Goal: Task Accomplishment & Management: Manage account settings

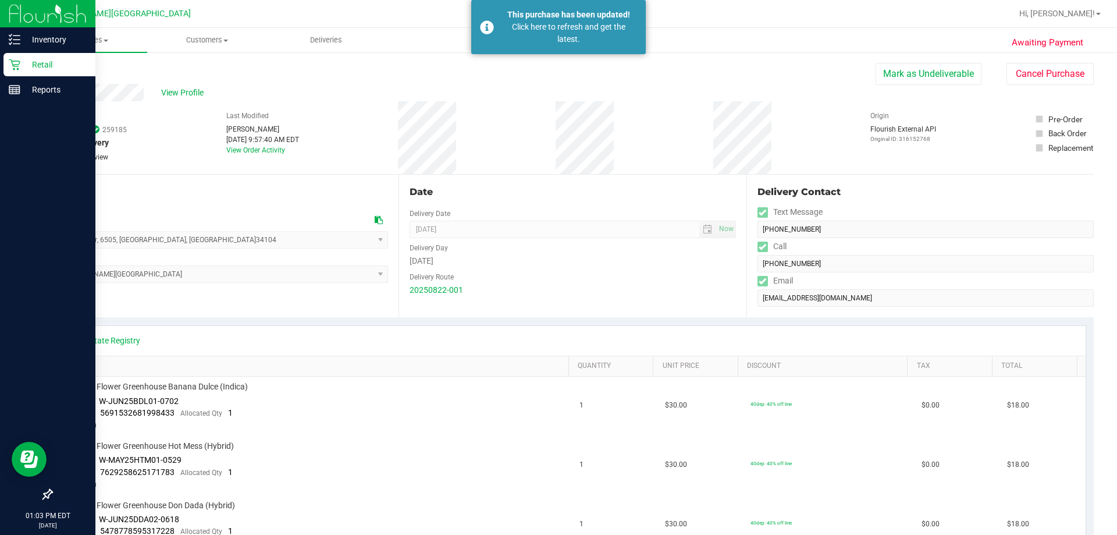
click at [48, 66] on p "Retail" at bounding box center [55, 65] width 70 height 14
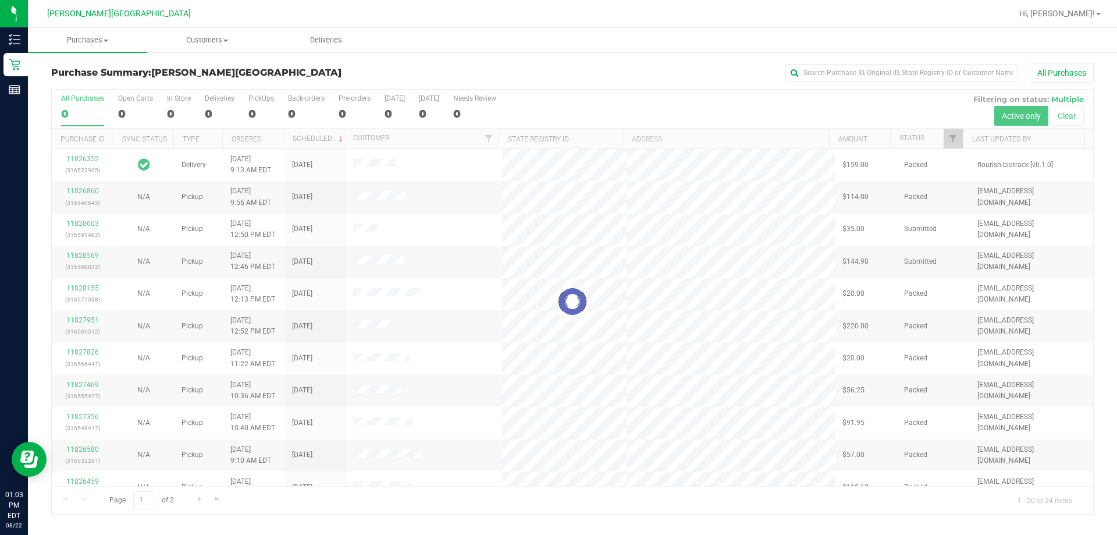
click at [207, 109] on div at bounding box center [572, 302] width 1041 height 424
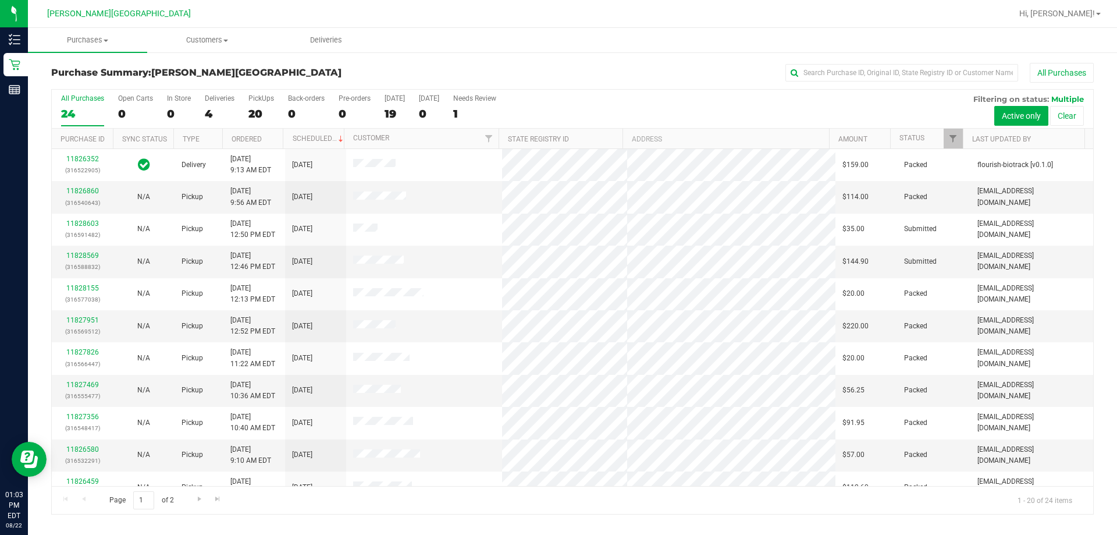
click at [207, 109] on div "4" at bounding box center [220, 113] width 30 height 13
click at [0, 0] on input "Deliveries 4" at bounding box center [0, 0] width 0 height 0
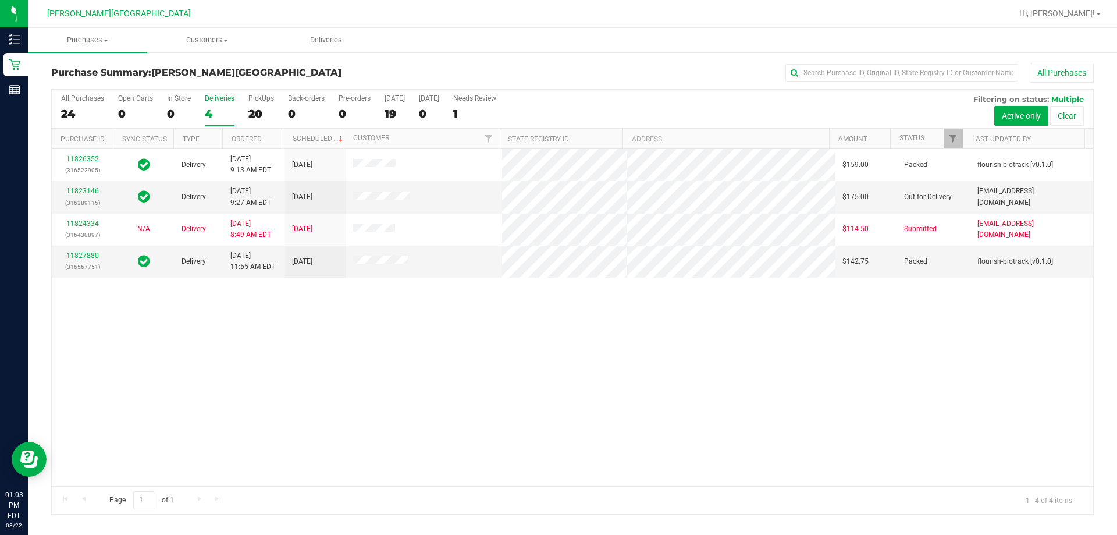
click at [261, 324] on div "11826352 (316522905) Delivery 8/22/2025 9:13 AM EDT 8/25/2025 $159.00 Packed fl…" at bounding box center [572, 317] width 1041 height 337
click at [87, 254] on link "11827880" at bounding box center [82, 255] width 33 height 8
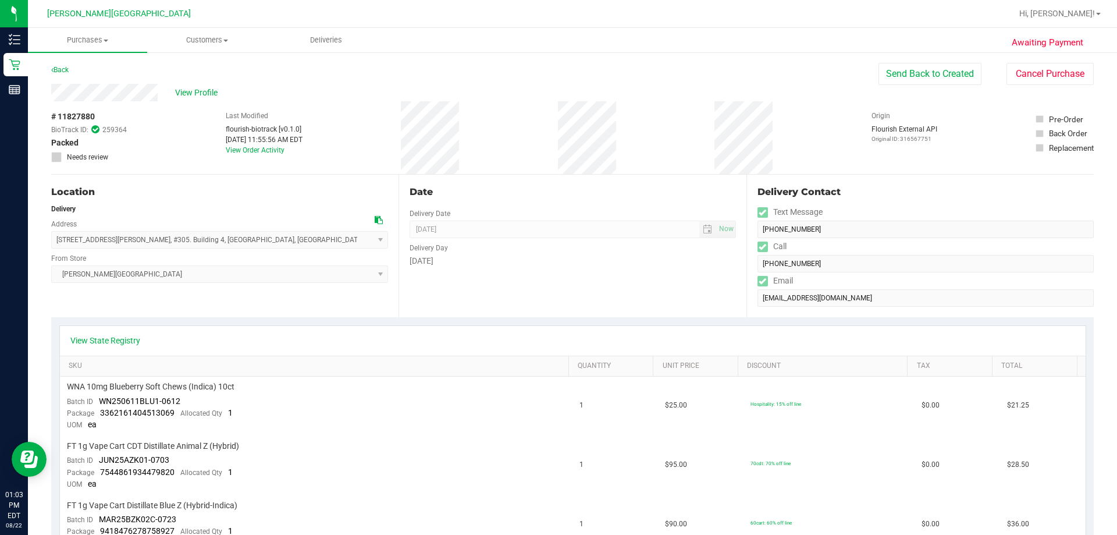
click at [551, 259] on div "[DATE]" at bounding box center [573, 261] width 326 height 12
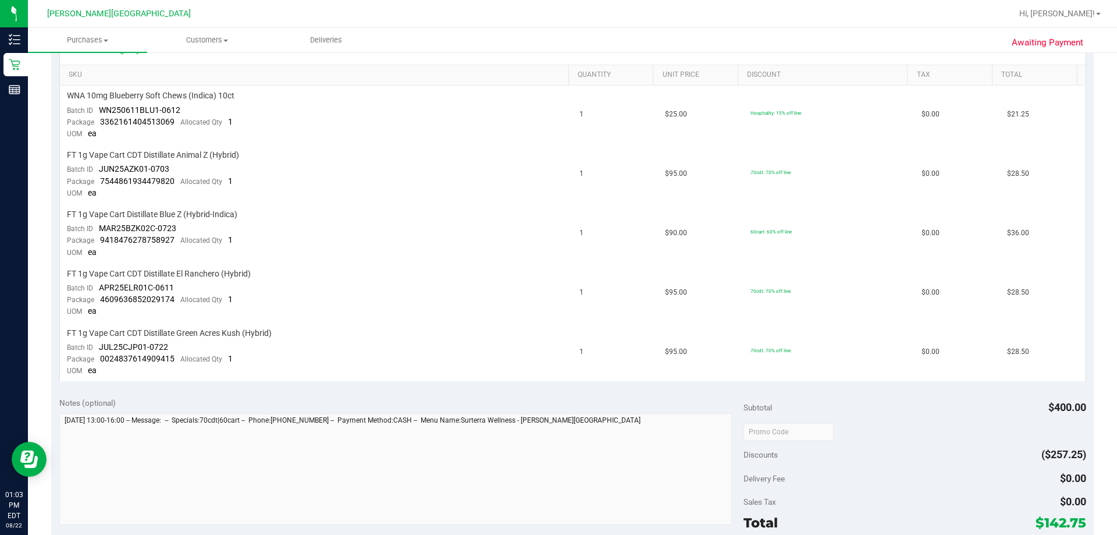
scroll to position [524, 0]
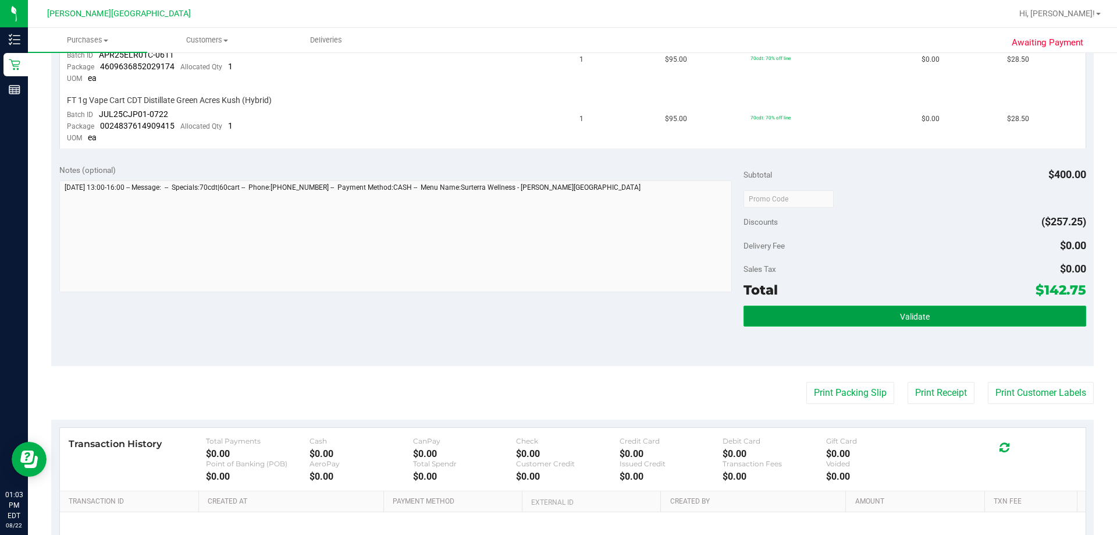
click at [859, 314] on button "Validate" at bounding box center [914, 315] width 342 height 21
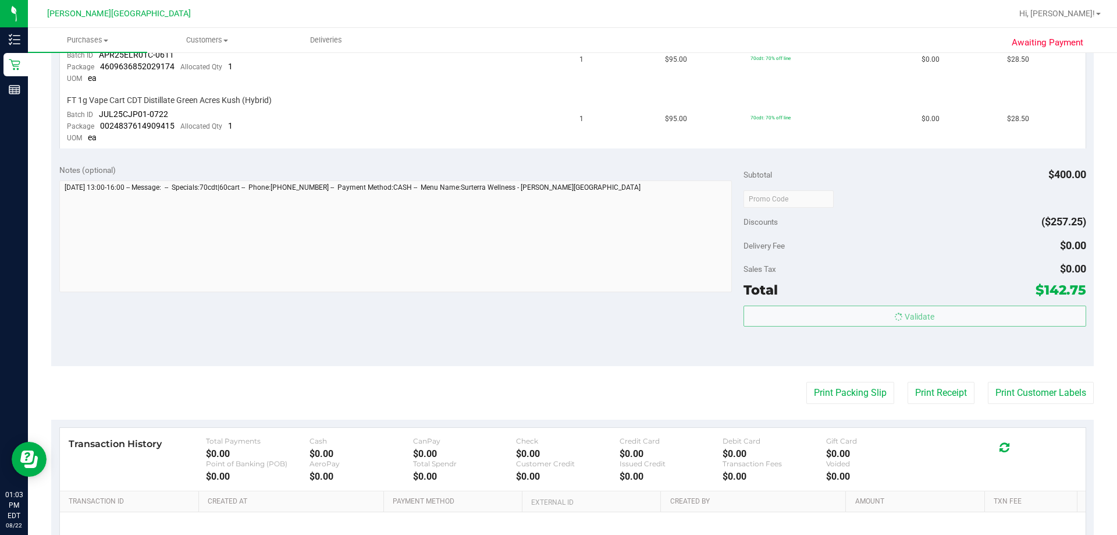
click at [866, 277] on body "Inventory Retail Reports 01:03 PM EDT 08/22/2025 08/22 Bonita Springs WC Hi, Cl…" at bounding box center [558, 267] width 1117 height 535
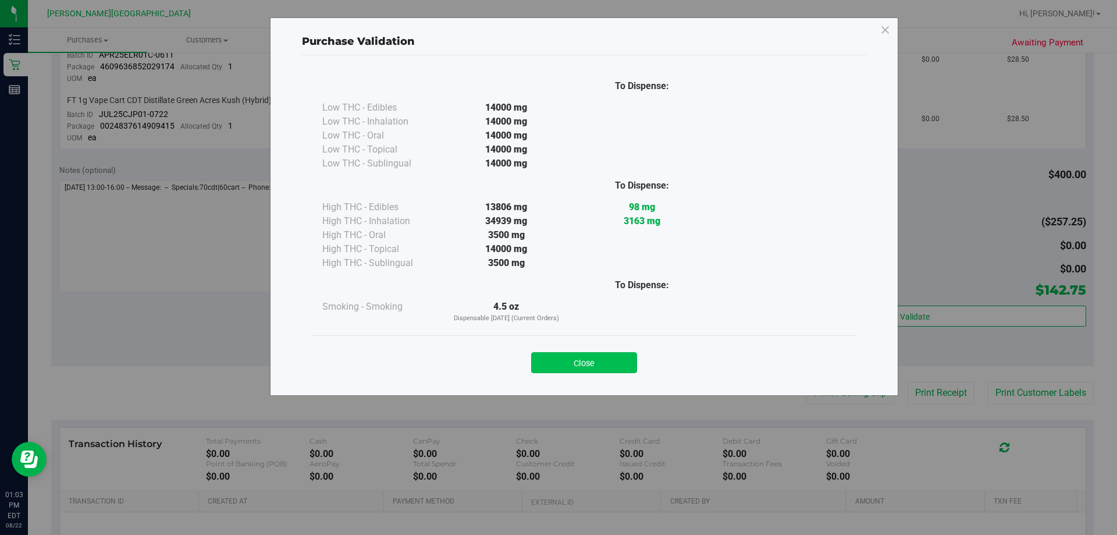
click at [629, 372] on button "Close" at bounding box center [584, 362] width 106 height 21
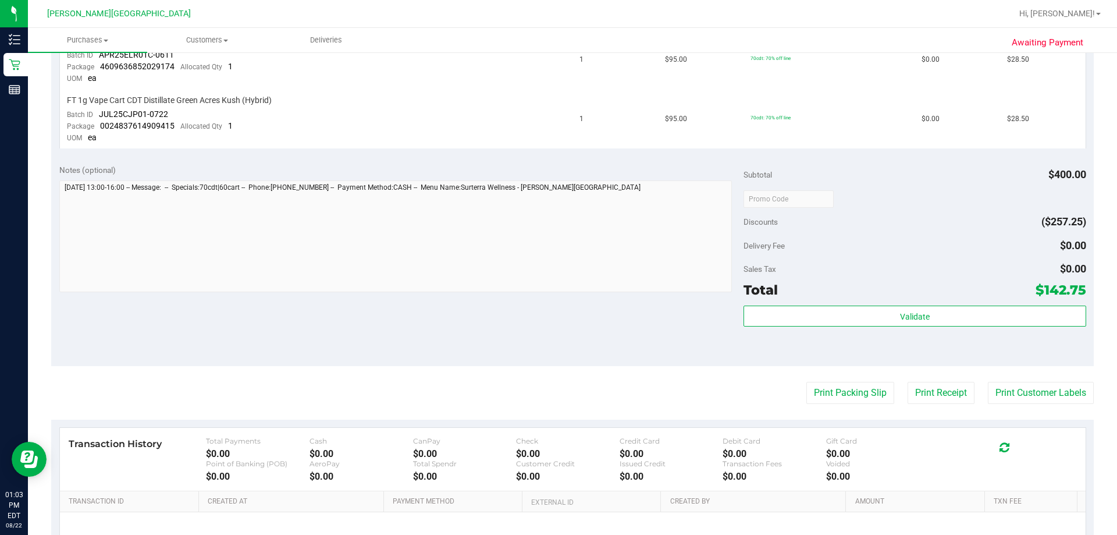
click at [770, 232] on span "Discounts" at bounding box center [760, 221] width 34 height 21
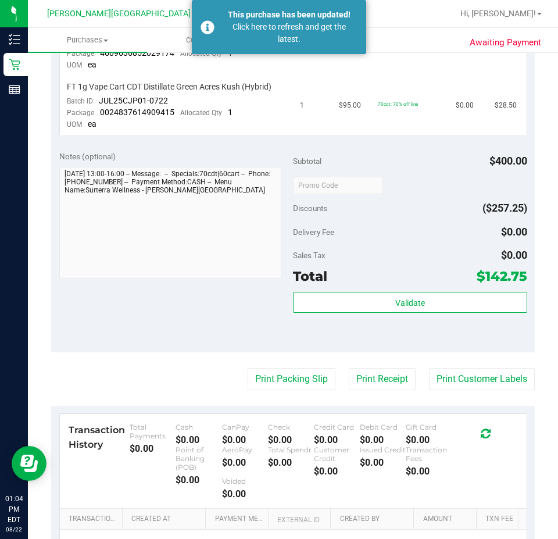
scroll to position [582, 0]
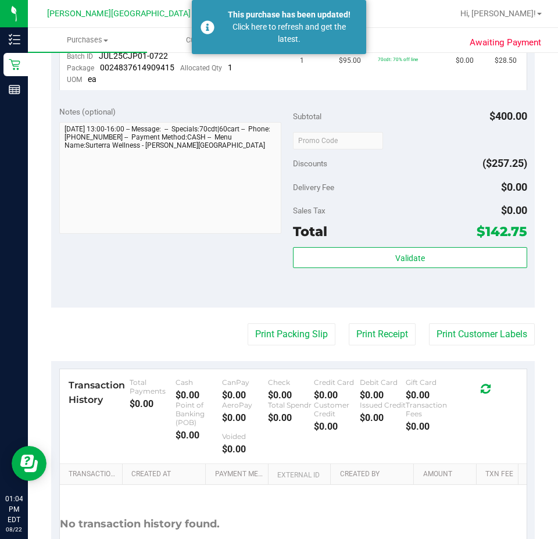
click at [385, 290] on div "Validate" at bounding box center [410, 273] width 234 height 52
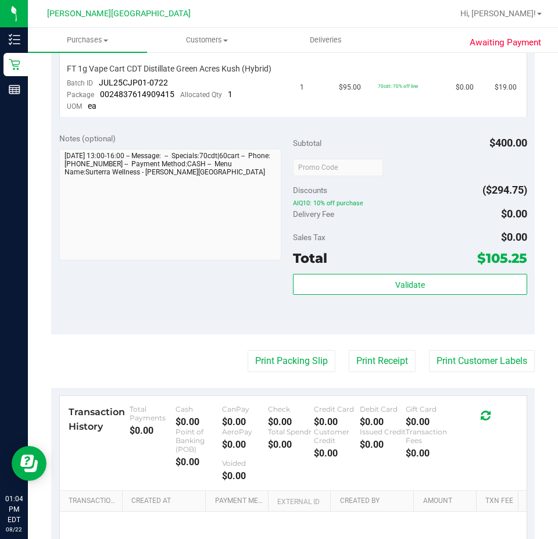
scroll to position [582, 0]
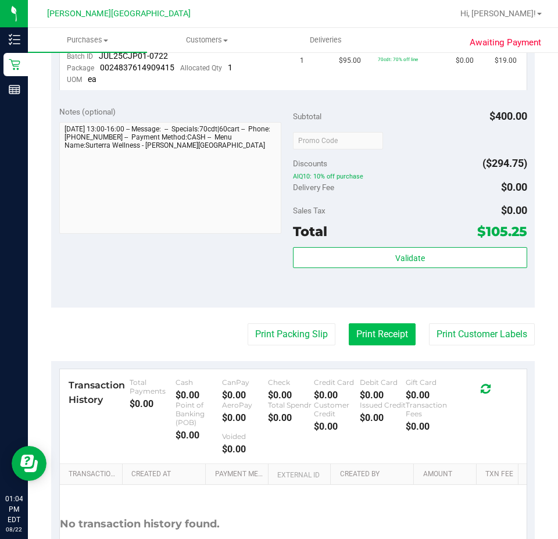
click at [372, 329] on button "Print Receipt" at bounding box center [382, 334] width 67 height 22
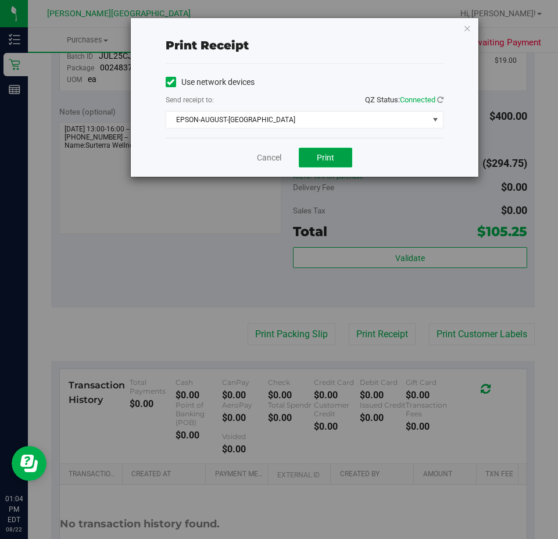
click at [329, 155] on span "Print" at bounding box center [325, 157] width 17 height 9
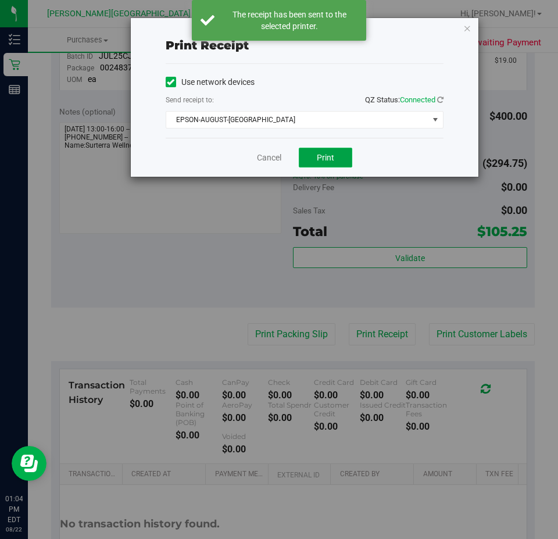
click at [329, 155] on span "Print" at bounding box center [325, 157] width 17 height 9
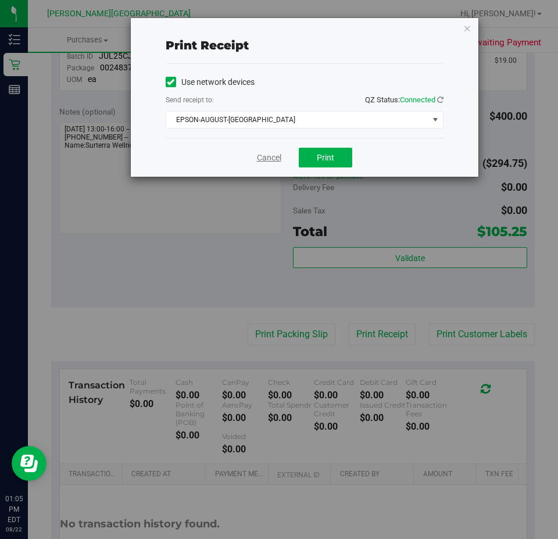
click at [269, 153] on link "Cancel" at bounding box center [269, 158] width 24 height 12
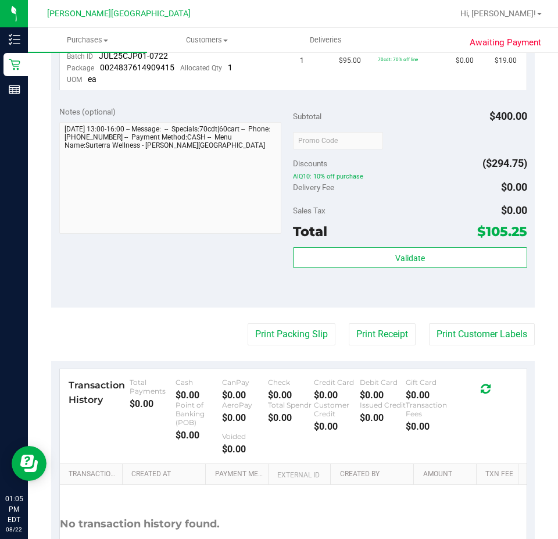
click at [436, 192] on div "Delivery Fee $0.00" at bounding box center [410, 187] width 234 height 21
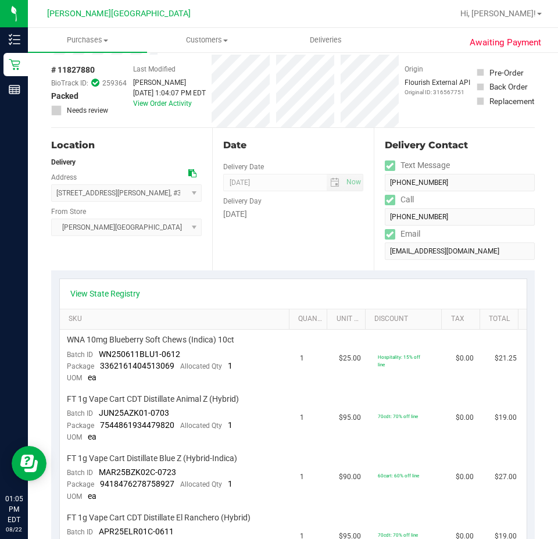
scroll to position [0, 0]
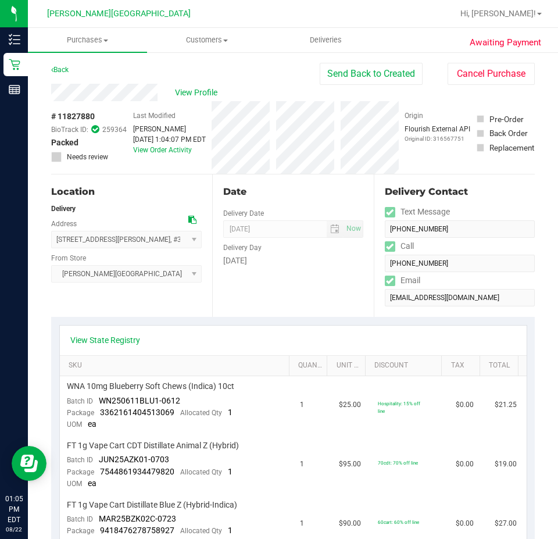
click at [261, 91] on div "View Profile" at bounding box center [185, 92] width 269 height 17
click at [330, 44] on span "Deliveries" at bounding box center [325, 40] width 63 height 10
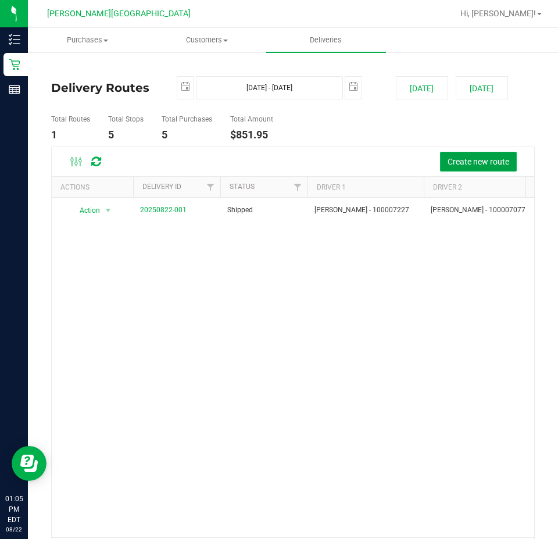
click at [491, 158] on span "Create new route" at bounding box center [479, 161] width 62 height 9
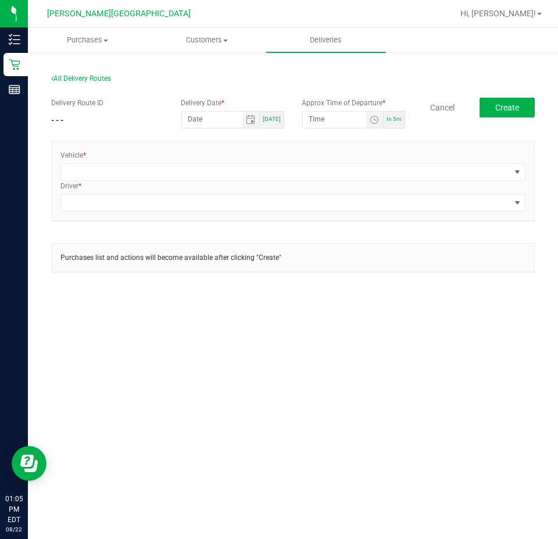
click at [279, 120] on span "[DATE]" at bounding box center [272, 119] width 18 height 6
type input "[DATE]"
type input "1:10 PM"
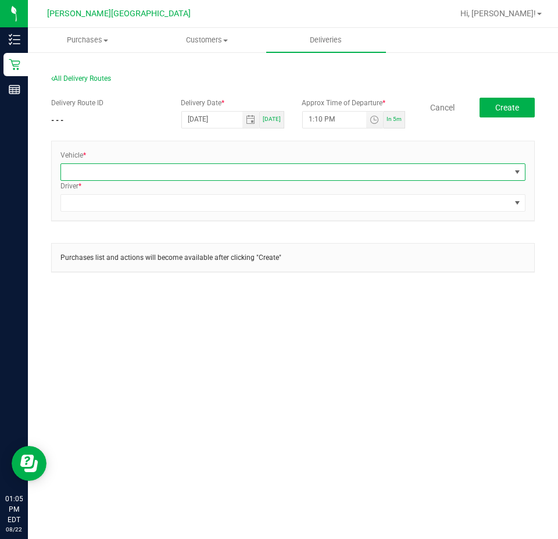
click at [162, 172] on span at bounding box center [286, 172] width 450 height 16
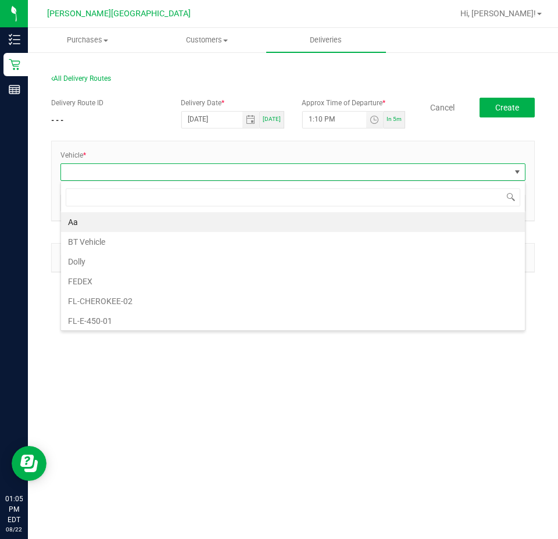
scroll to position [17, 465]
type input "esca"
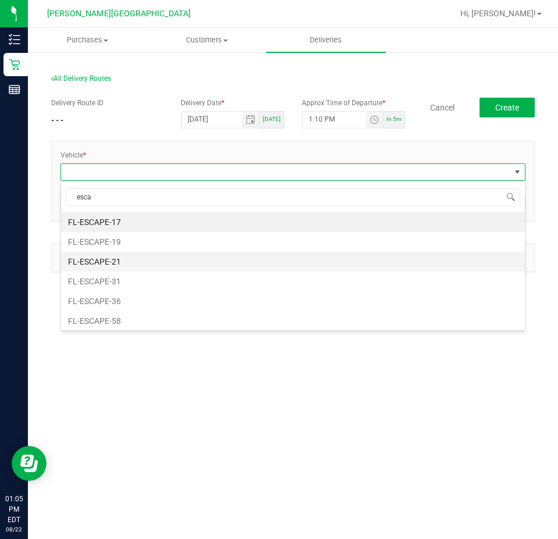
click at [179, 258] on li "FL-ESCAPE-21" at bounding box center [293, 262] width 464 height 20
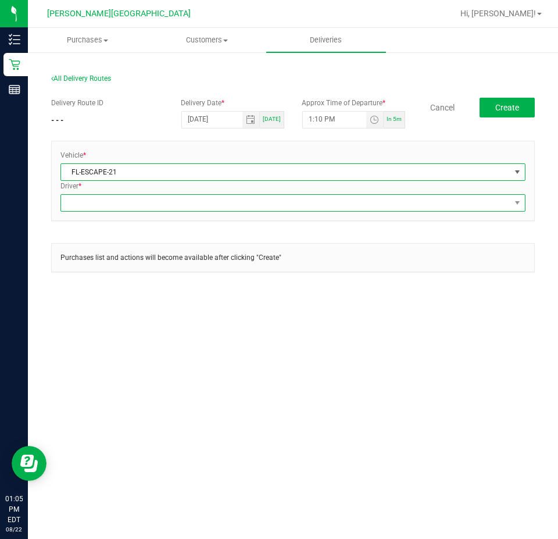
click at [151, 203] on span at bounding box center [286, 203] width 450 height 16
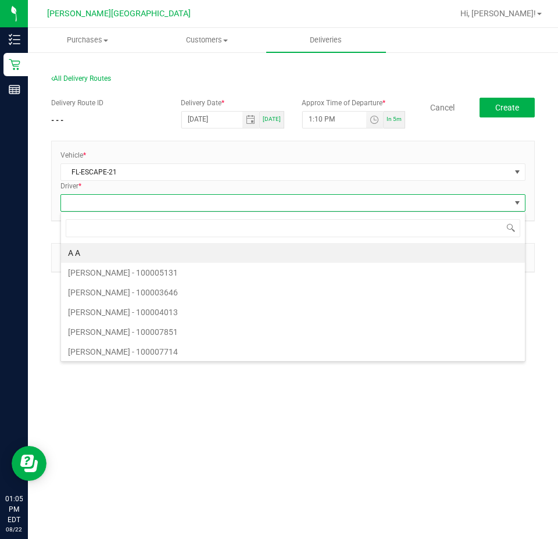
type input "c"
type input "l"
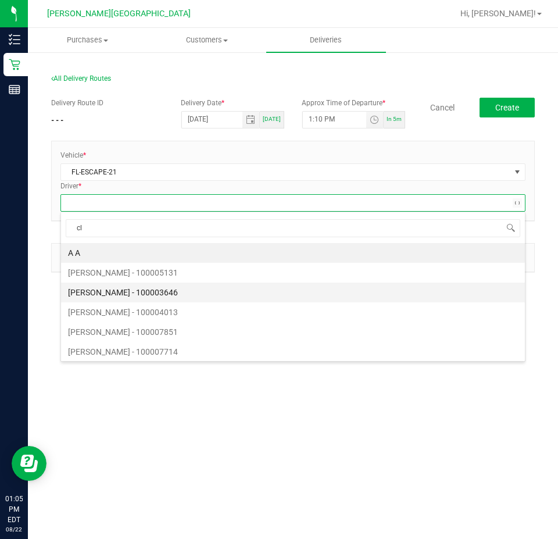
type input "cli"
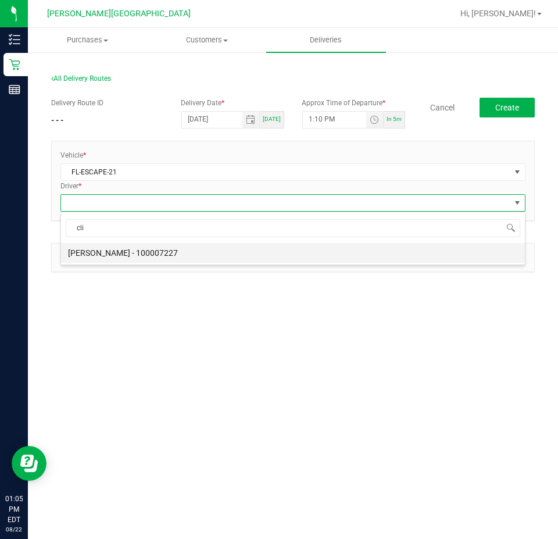
click at [161, 255] on li "[PERSON_NAME] - 100007227" at bounding box center [293, 253] width 464 height 20
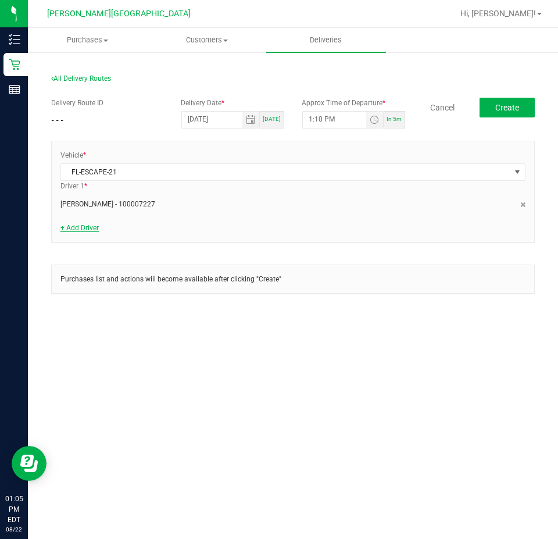
click at [91, 229] on link "+ Add Driver" at bounding box center [79, 228] width 38 height 8
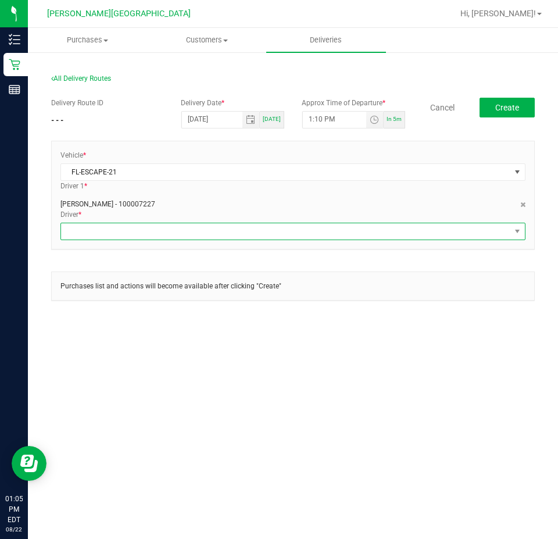
click at [99, 234] on span at bounding box center [286, 231] width 450 height 16
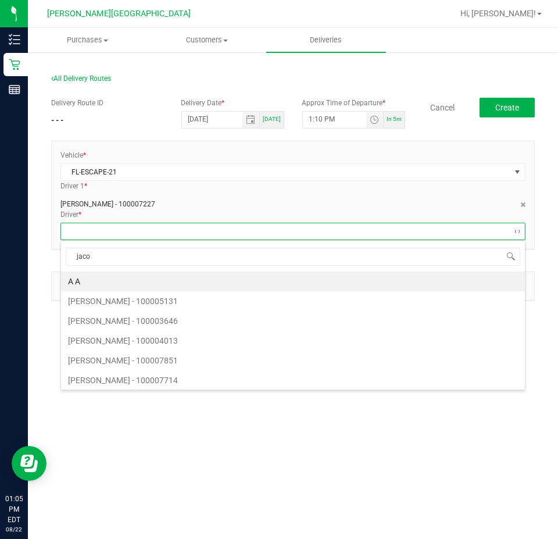
type input "[PERSON_NAME]"
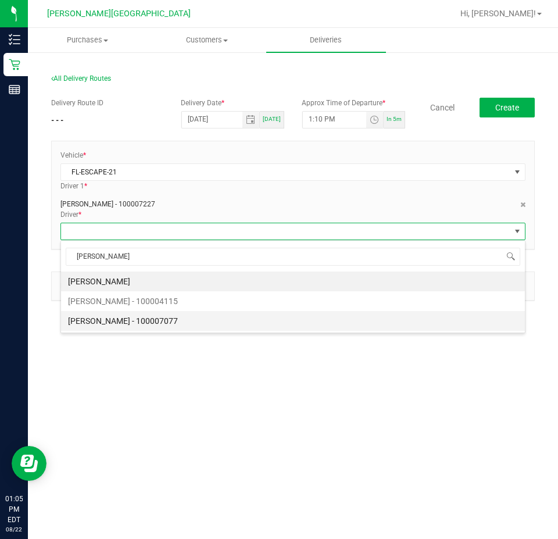
click at [95, 316] on li "[PERSON_NAME] - 100007077" at bounding box center [293, 321] width 464 height 20
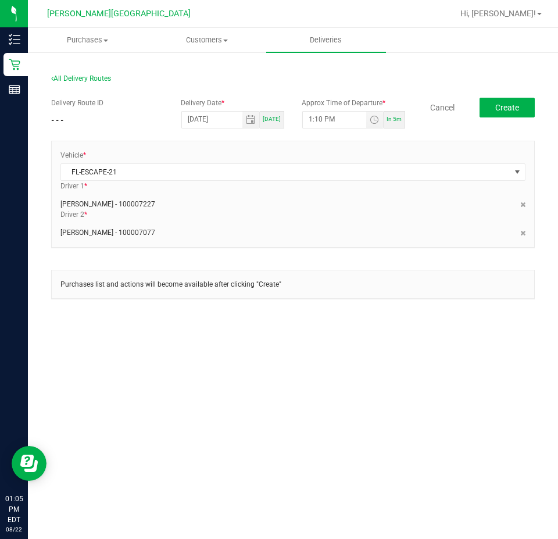
click at [101, 322] on section "All Delivery Routes Delivery Route ID - - - Delivery Date * [DATE] [DATE] Appro…" at bounding box center [293, 196] width 484 height 267
click at [486, 107] on button "Create" at bounding box center [507, 108] width 55 height 20
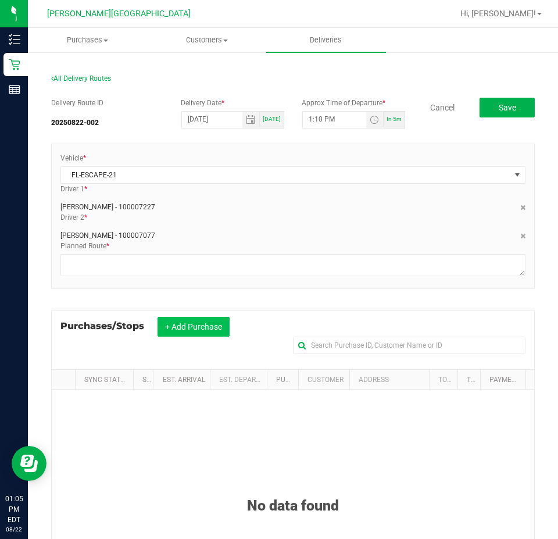
click at [184, 331] on button "+ Add Purchase" at bounding box center [194, 327] width 72 height 20
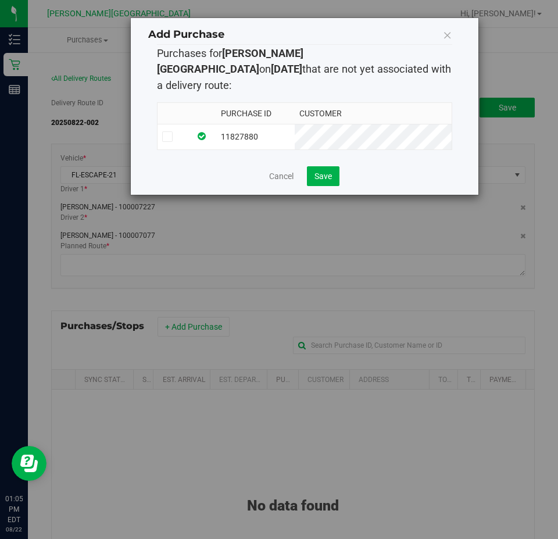
click at [289, 124] on td "11827880" at bounding box center [255, 137] width 78 height 26
click at [323, 172] on span "Save" at bounding box center [323, 176] width 17 height 9
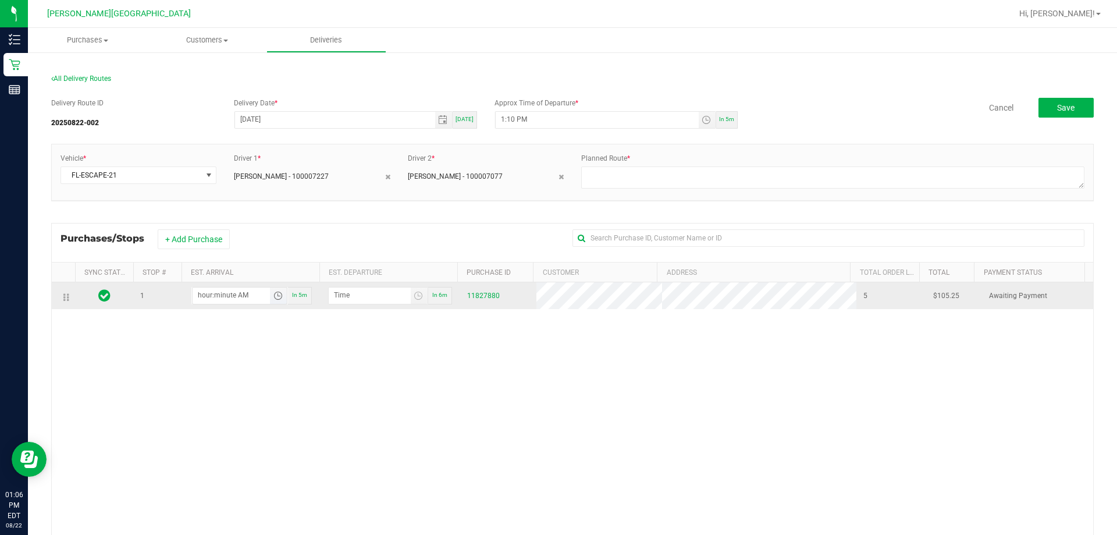
click at [234, 294] on input "hour:minute AM" at bounding box center [231, 294] width 77 height 15
type input "2:00 AM"
type input "2:01 AM"
type input "2:00 PM"
type input "2:01 PM"
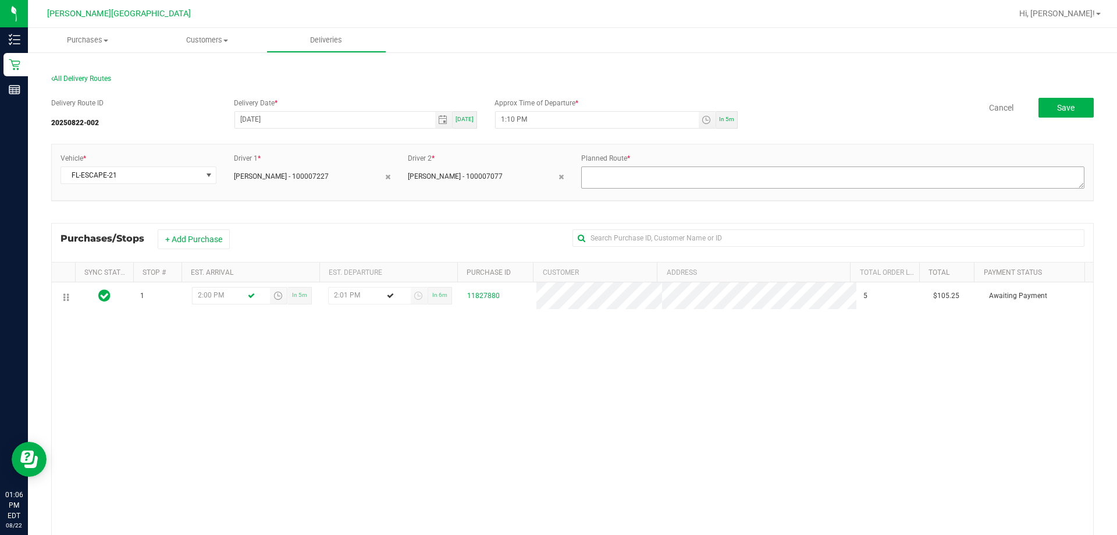
type input "2:00 PM"
click at [558, 173] on textarea at bounding box center [832, 177] width 503 height 22
type textarea "[PERSON_NAME] > [PERSON_NAME] > bts"
click at [558, 136] on div "Delivery Route ID 20250822-002 Delivery Date * [DATE] [DATE] Approx Time of Dep…" at bounding box center [572, 372] width 1042 height 567
click at [558, 103] on span "Save" at bounding box center [1065, 107] width 17 height 9
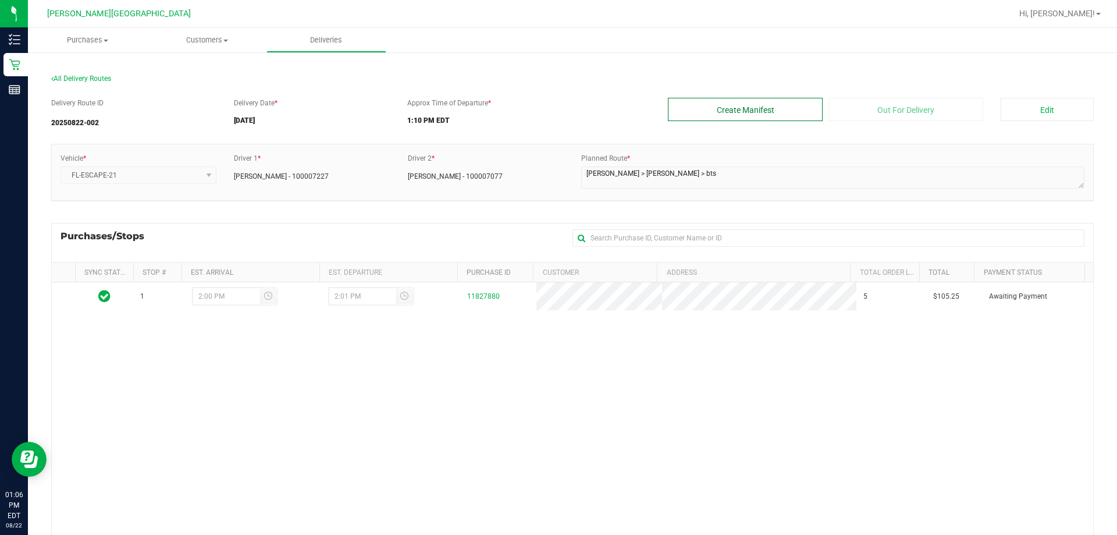
click at [558, 112] on button "Create Manifest" at bounding box center [745, 109] width 155 height 23
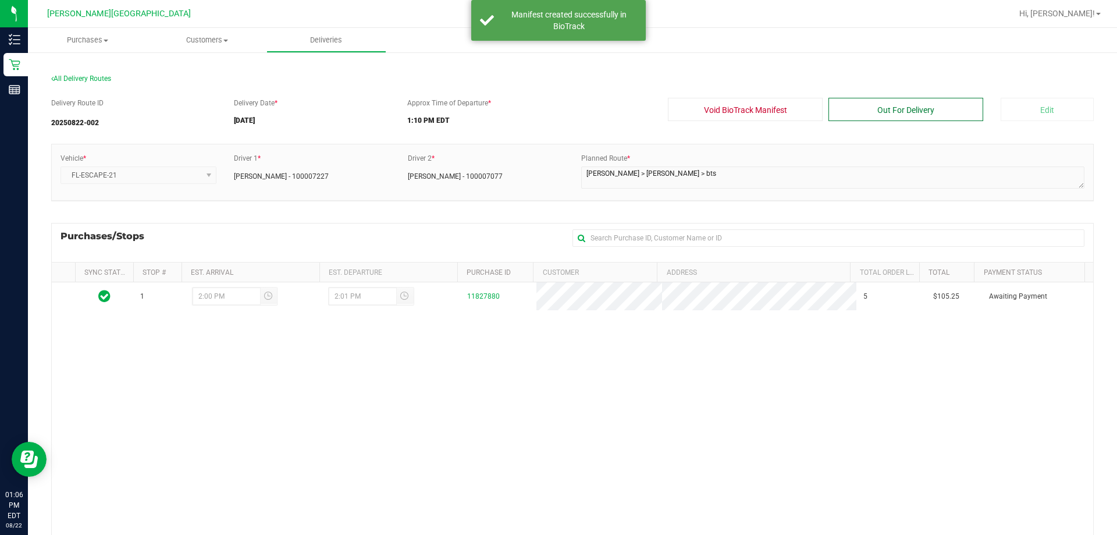
click at [558, 100] on button "Out For Delivery" at bounding box center [905, 109] width 155 height 23
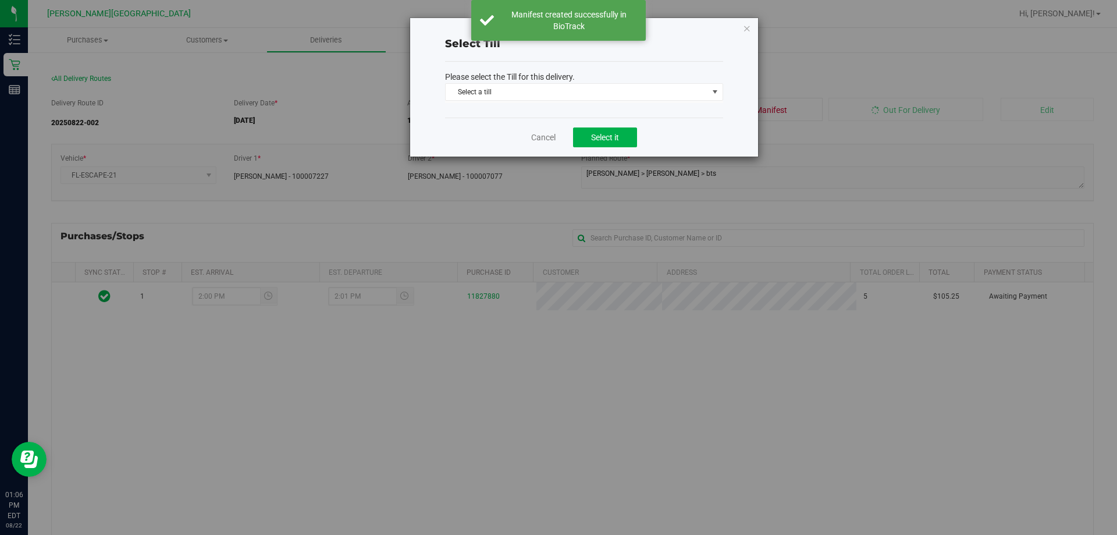
click at [553, 75] on p "Please select the Till for this delivery." at bounding box center [584, 77] width 278 height 12
click at [552, 84] on span "Select a till" at bounding box center [577, 92] width 262 height 16
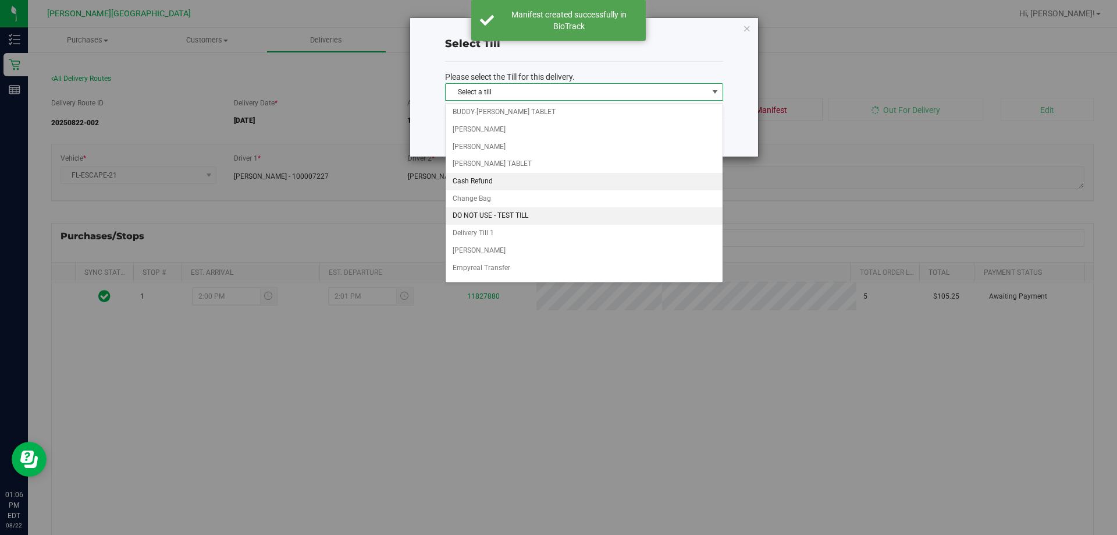
scroll to position [171, 0]
click at [528, 188] on li "Delivery Till 1" at bounding box center [584, 184] width 277 height 17
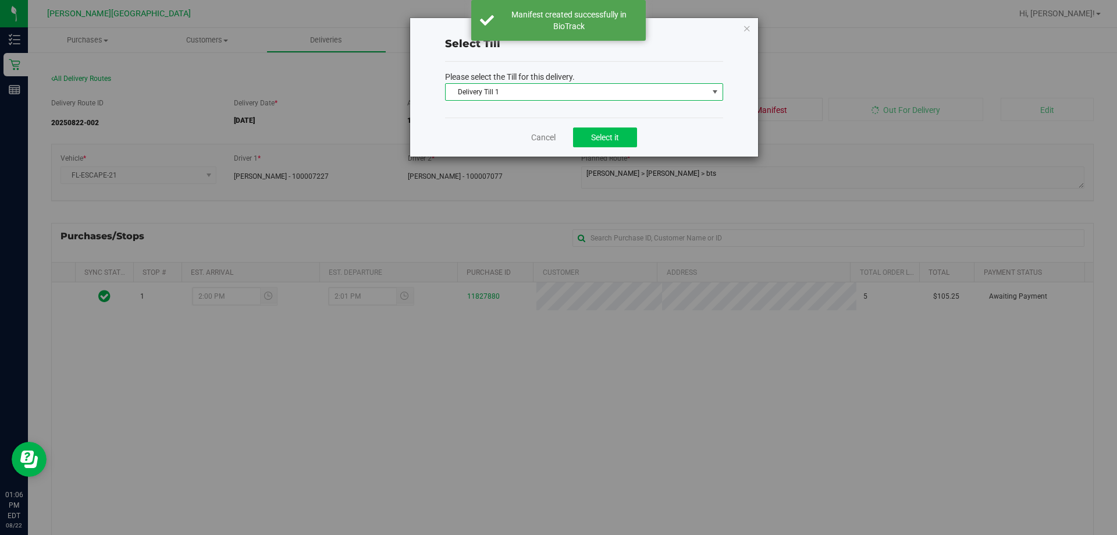
drag, startPoint x: 649, startPoint y: 138, endPoint x: 627, endPoint y: 145, distance: 23.2
click at [558, 138] on div "Cancel Select it" at bounding box center [584, 137] width 278 height 39
click at [558, 145] on button "Select it" at bounding box center [605, 137] width 64 height 20
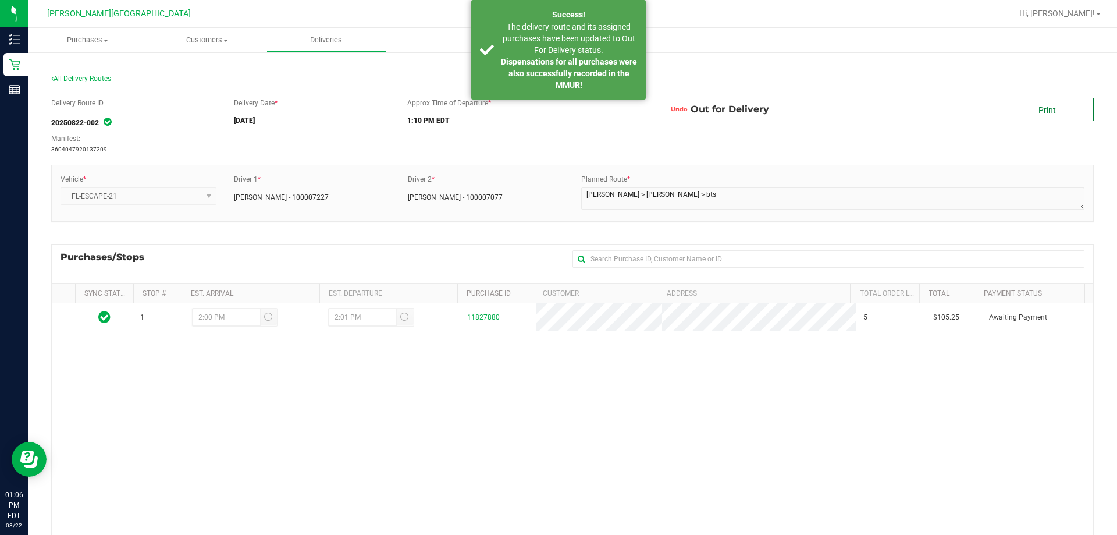
click at [558, 106] on link "Print" at bounding box center [1047, 109] width 93 height 23
